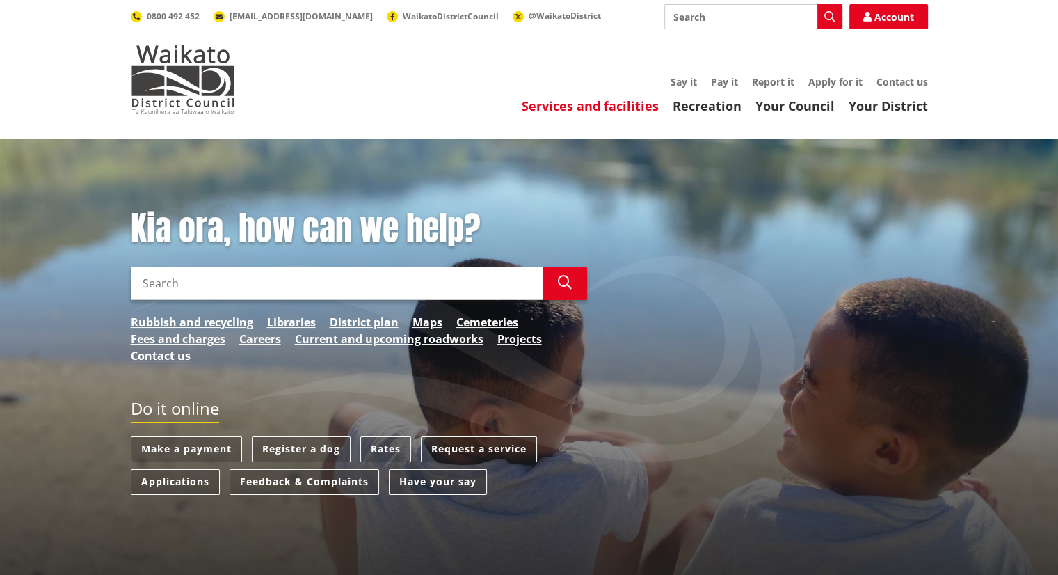
click at [593, 106] on link "Services and facilities" at bounding box center [590, 105] width 137 height 17
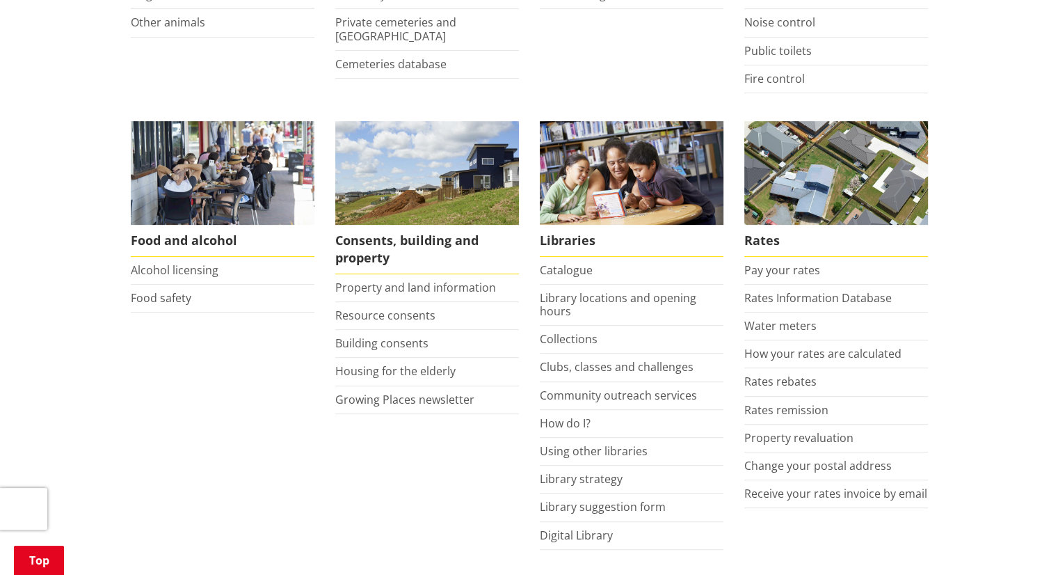
scroll to position [470, 0]
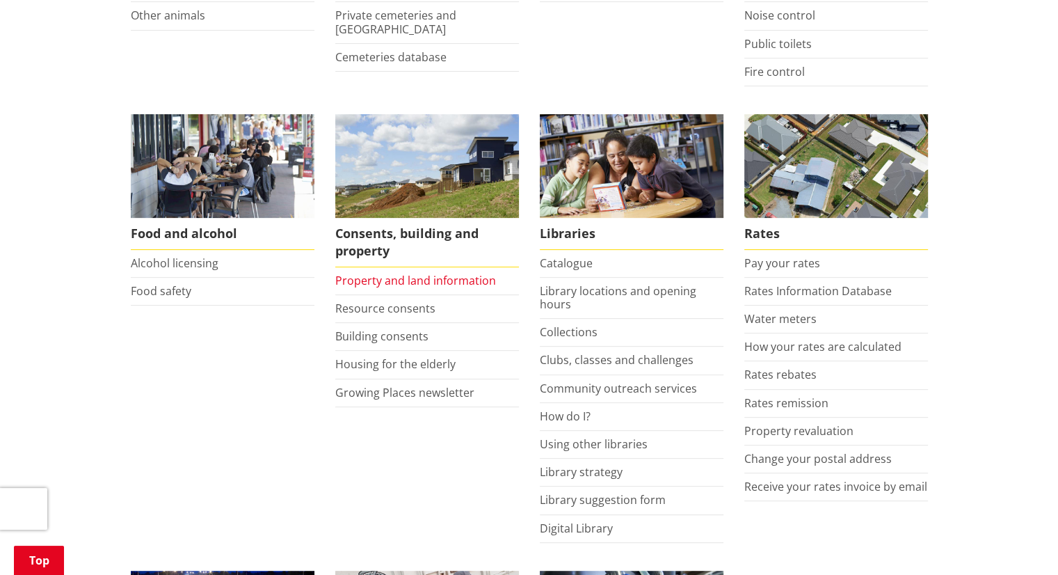
click at [467, 278] on link "Property and land information" at bounding box center [415, 280] width 161 height 15
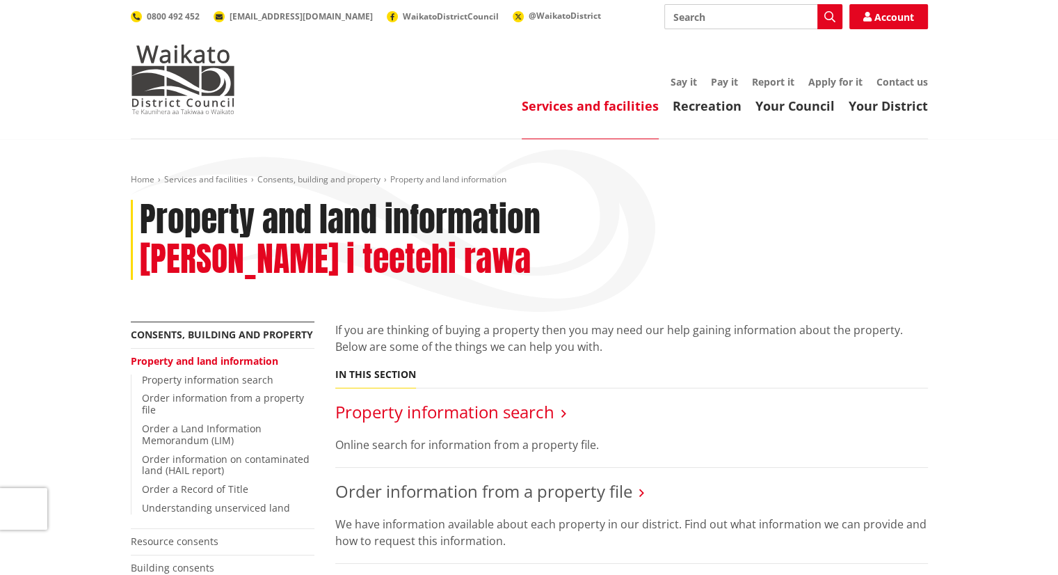
click at [479, 400] on link "Property information search" at bounding box center [444, 411] width 219 height 23
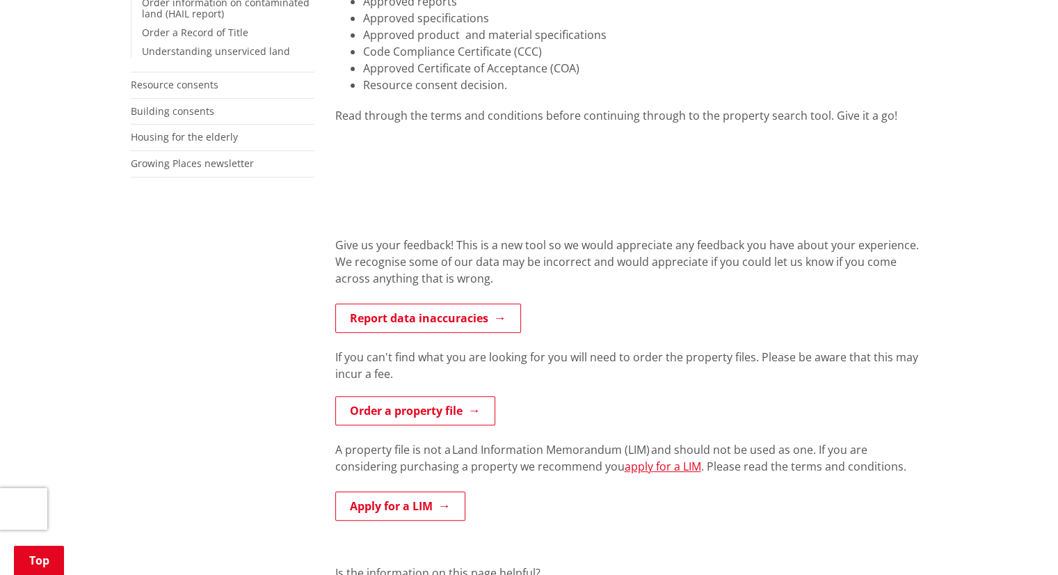
scroll to position [438, 0]
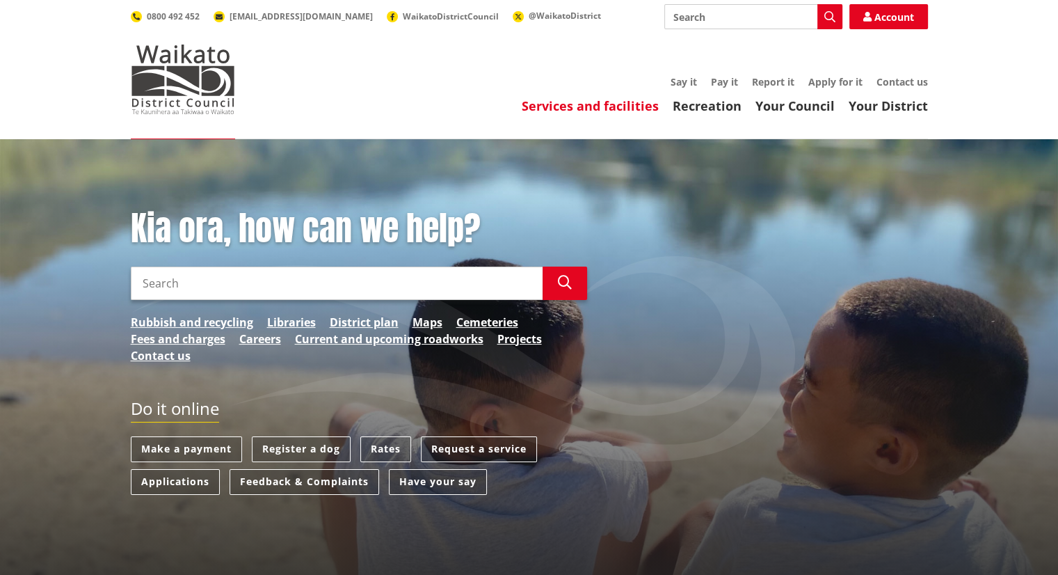
click at [624, 109] on link "Services and facilities" at bounding box center [590, 105] width 137 height 17
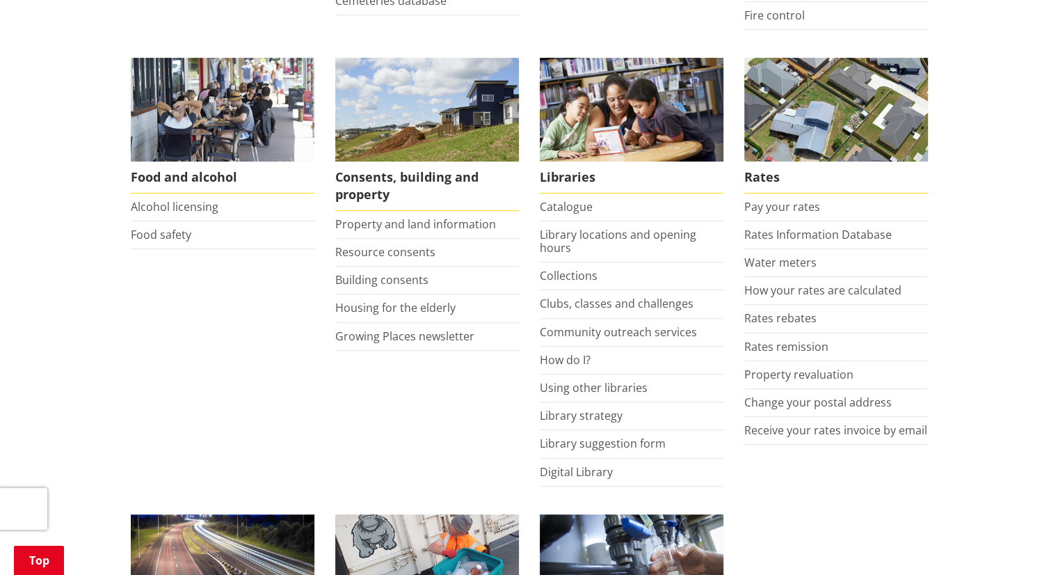
scroll to position [534, 0]
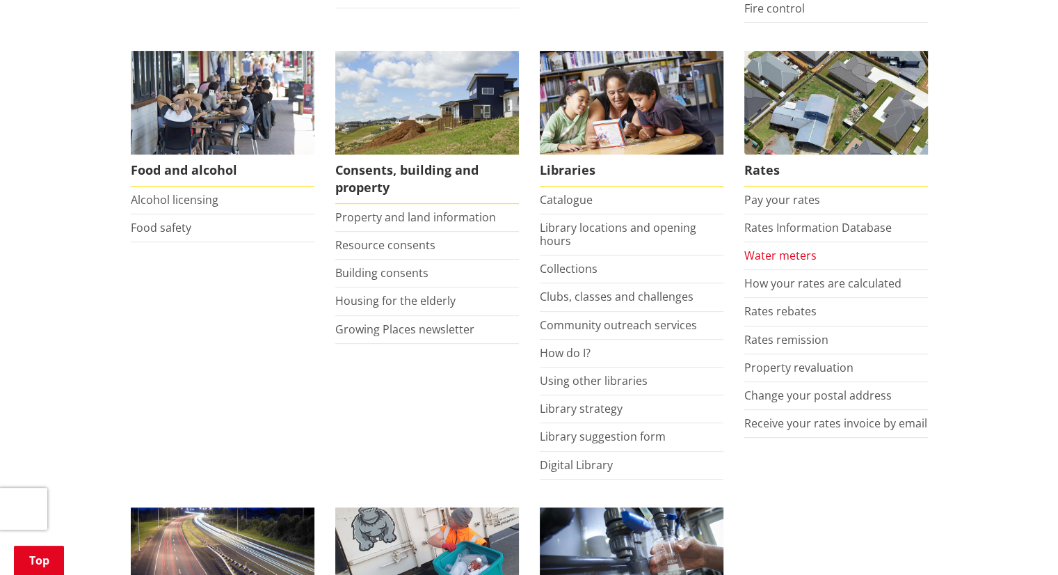
click at [799, 252] on link "Water meters" at bounding box center [780, 255] width 72 height 15
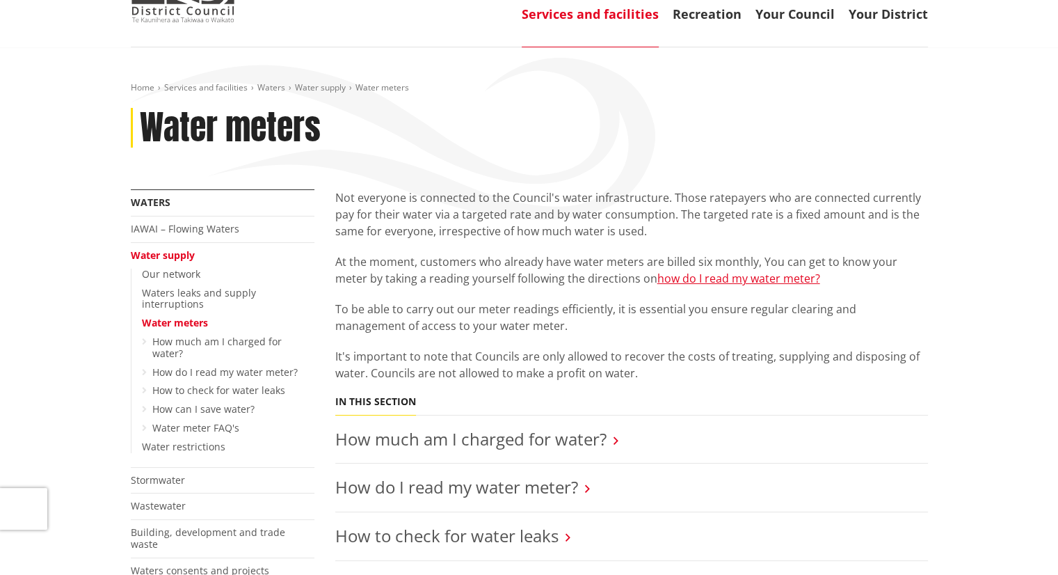
scroll to position [83, 0]
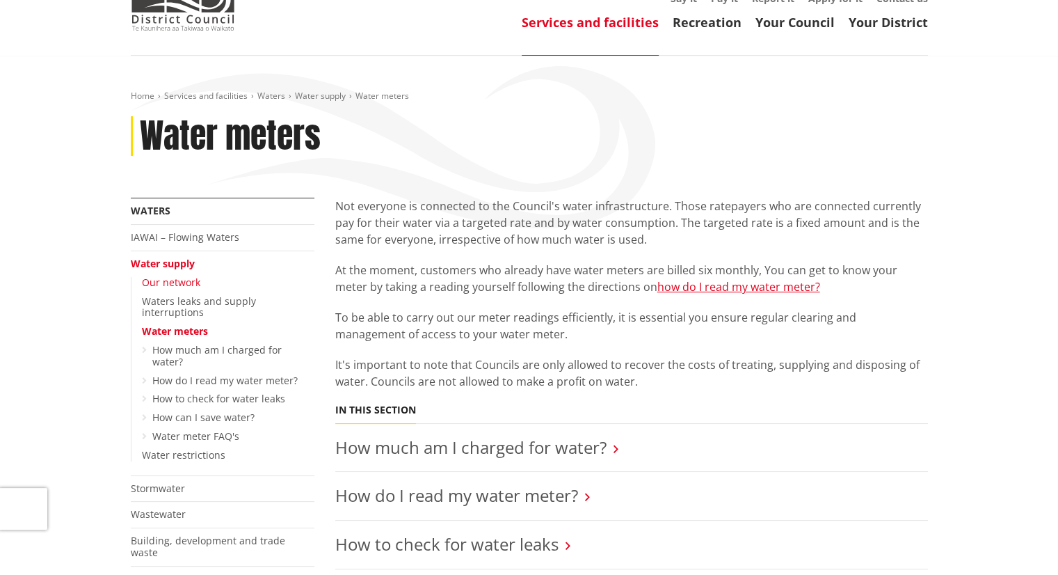
click at [175, 276] on link "Our network" at bounding box center [171, 281] width 58 height 13
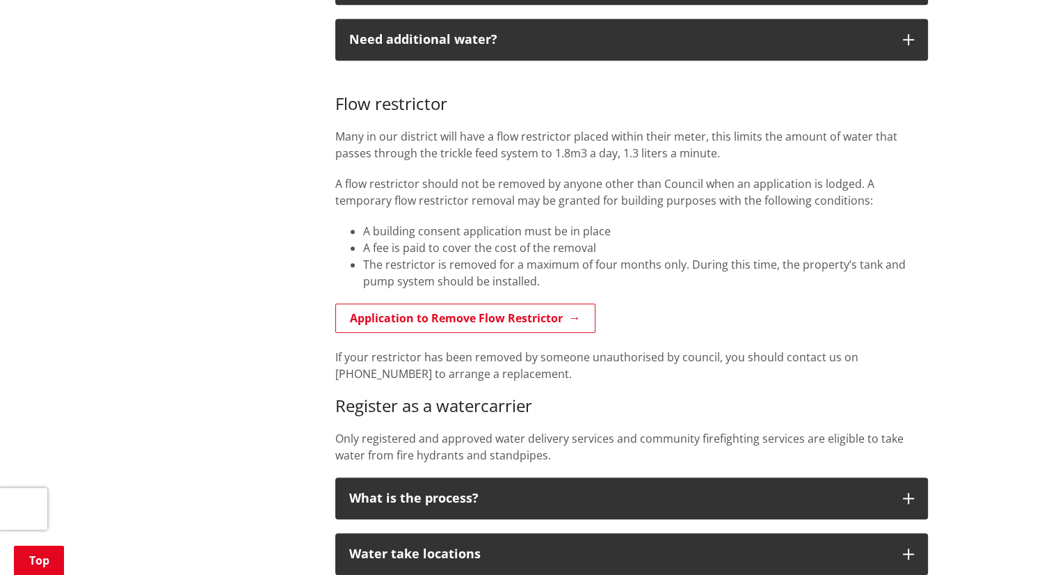
scroll to position [1057, 0]
